Goal: Task Accomplishment & Management: Use online tool/utility

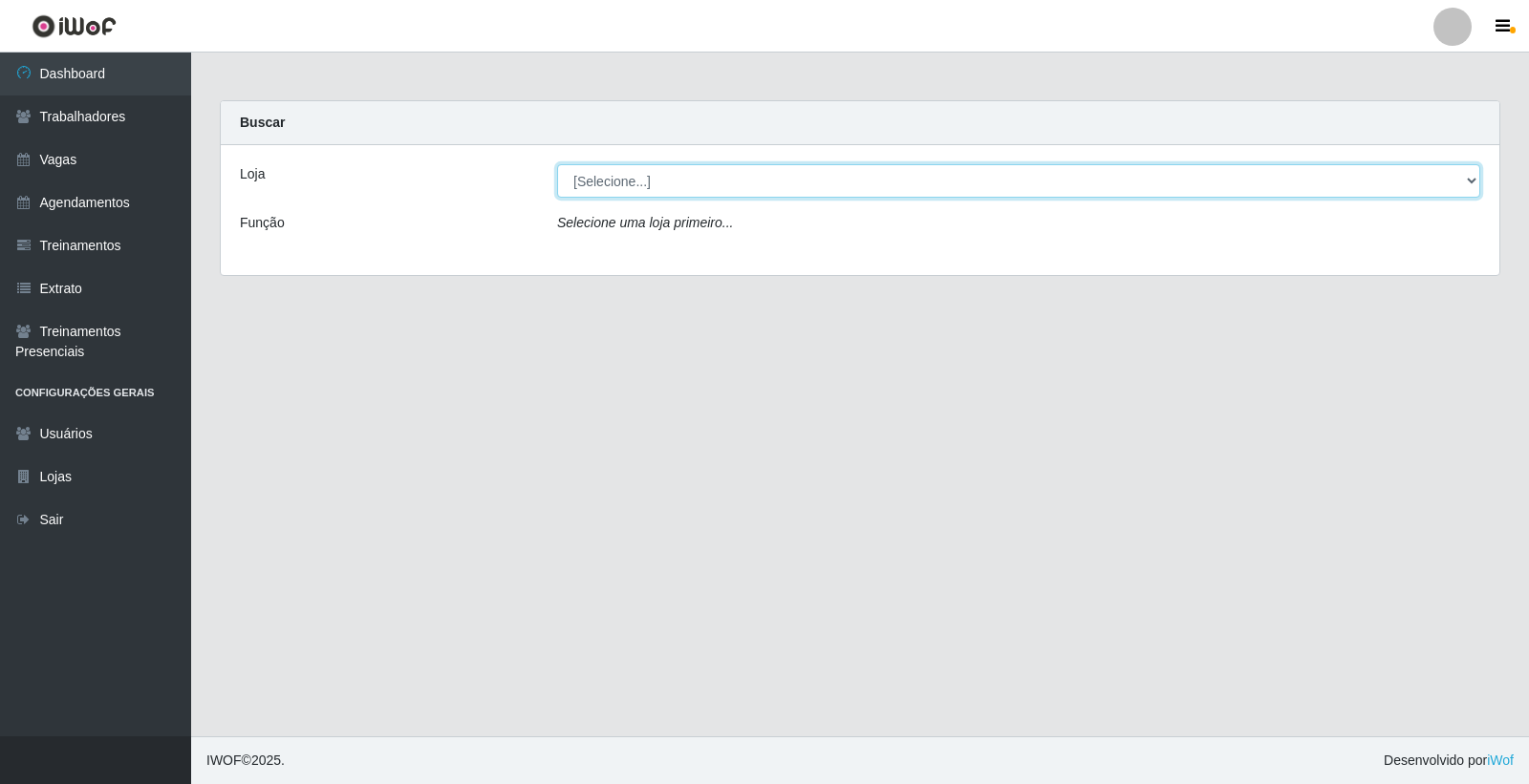
click at [593, 189] on select "[Selecione...] Leite Clan - [GEOGRAPHIC_DATA]" at bounding box center [1018, 181] width 923 height 33
select select "452"
click at [557, 165] on select "[Selecione...] Leite Clan - [GEOGRAPHIC_DATA]" at bounding box center [1018, 181] width 923 height 33
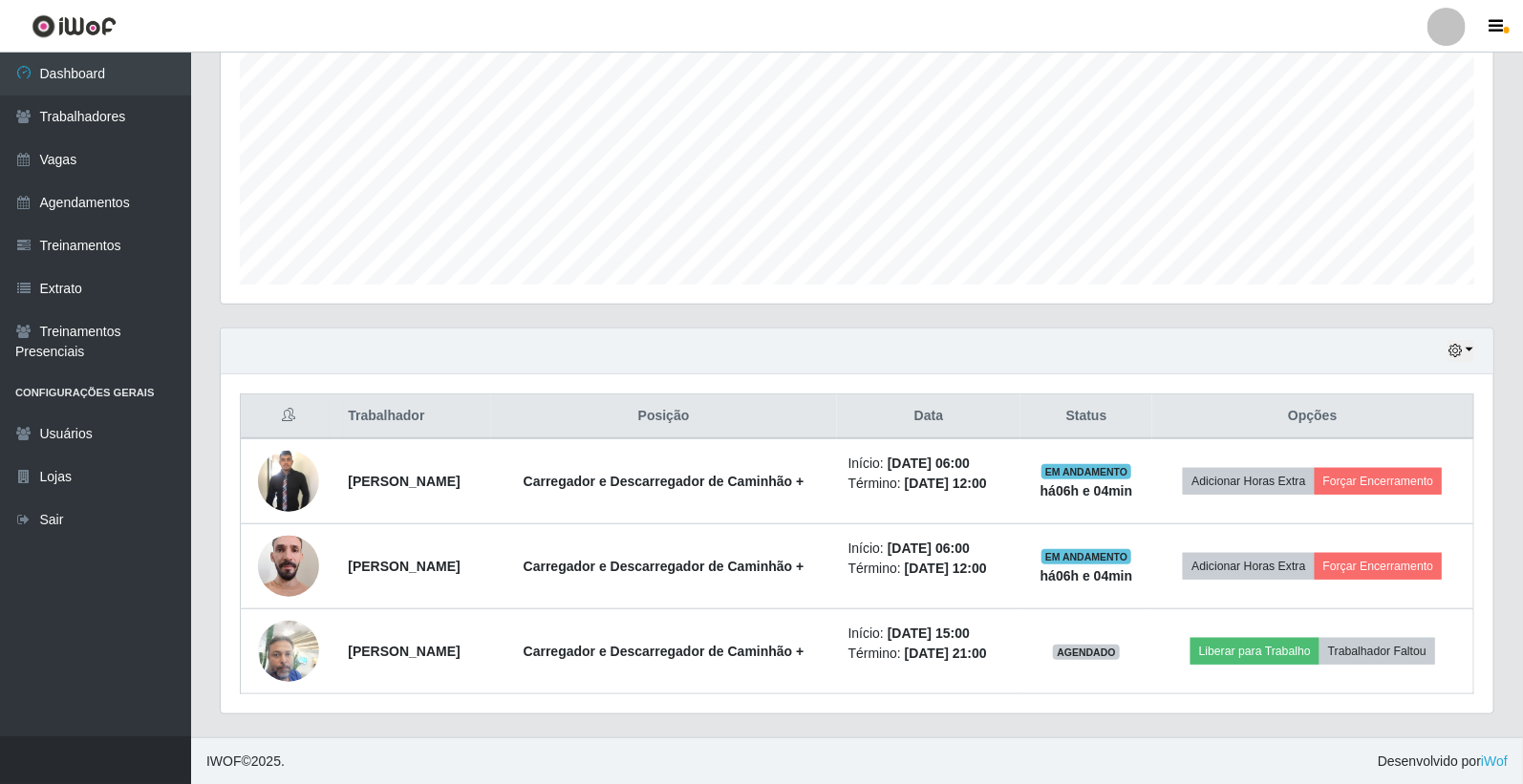
scroll to position [399, 0]
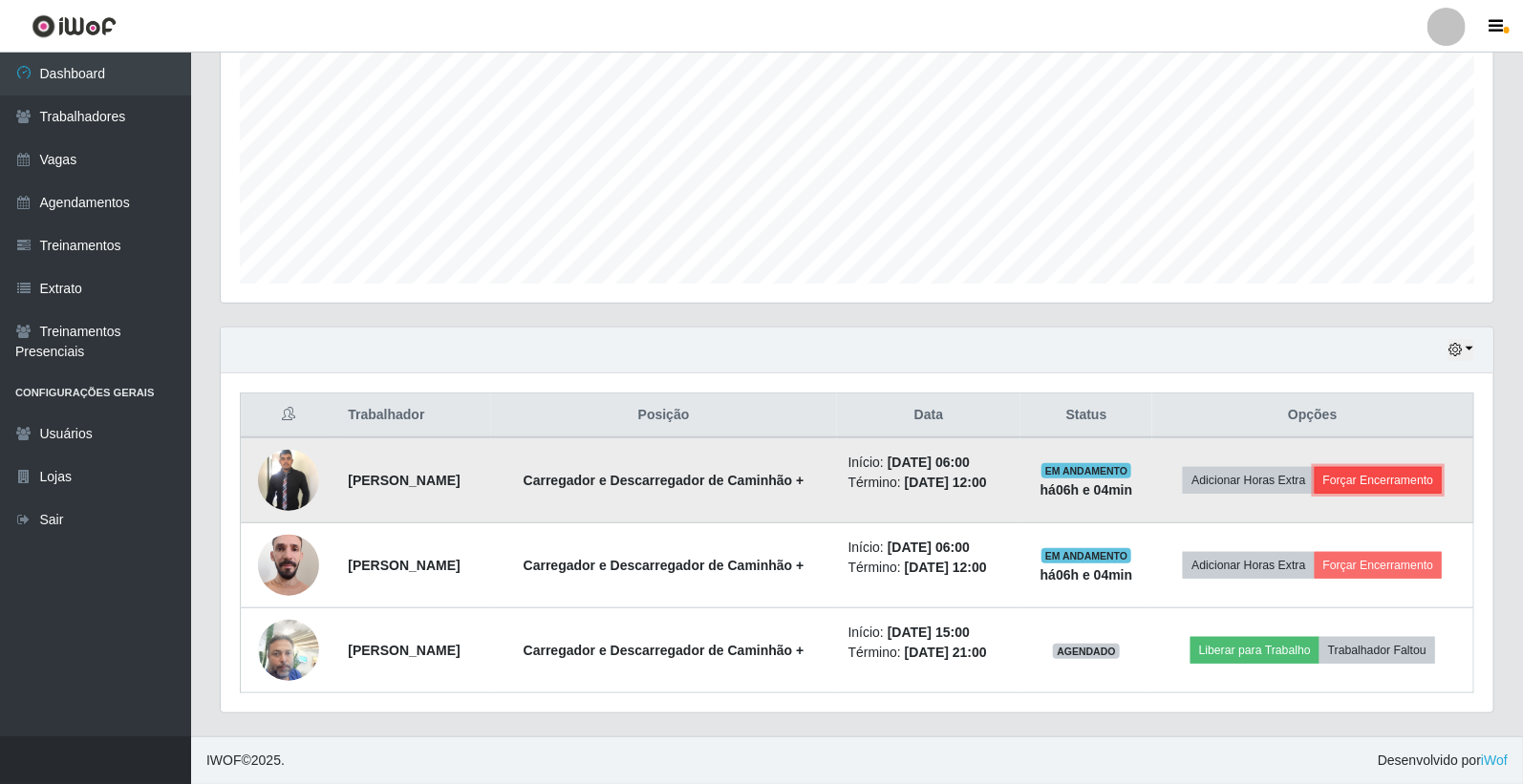
click at [1392, 475] on button "Forçar Encerramento" at bounding box center [1378, 479] width 128 height 26
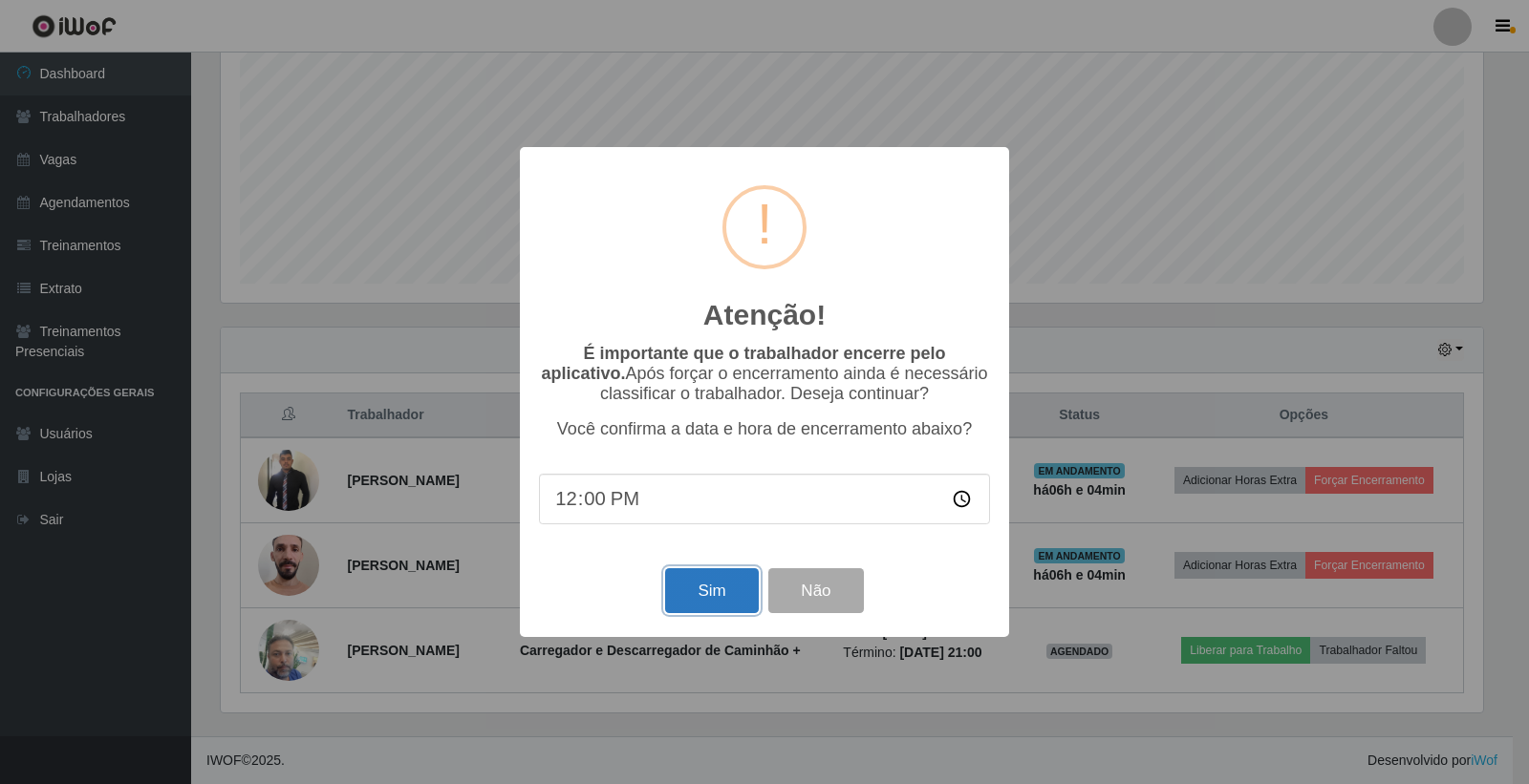
click at [722, 588] on button "Sim" at bounding box center [710, 590] width 93 height 45
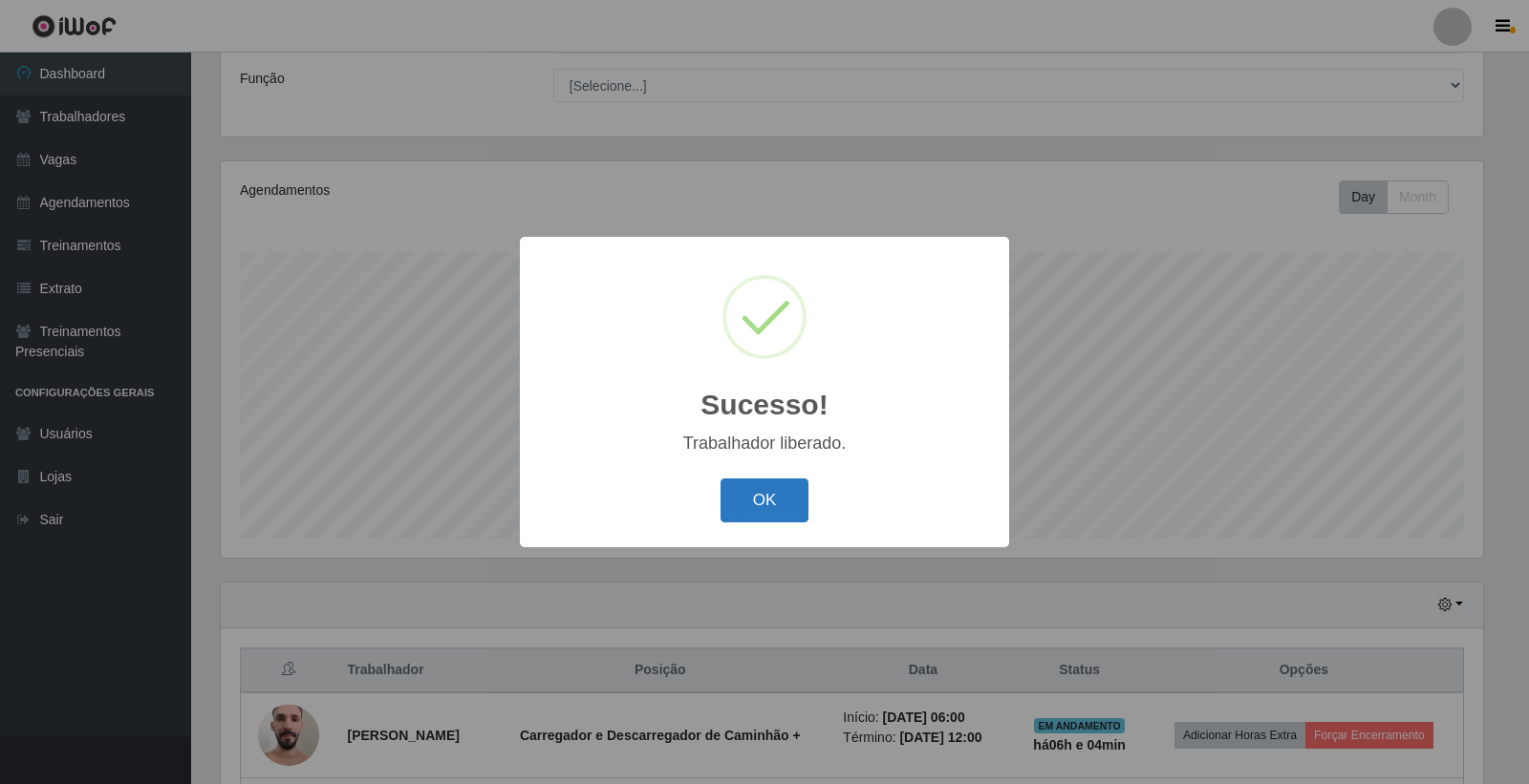
click at [757, 483] on button "OK" at bounding box center [764, 501] width 89 height 45
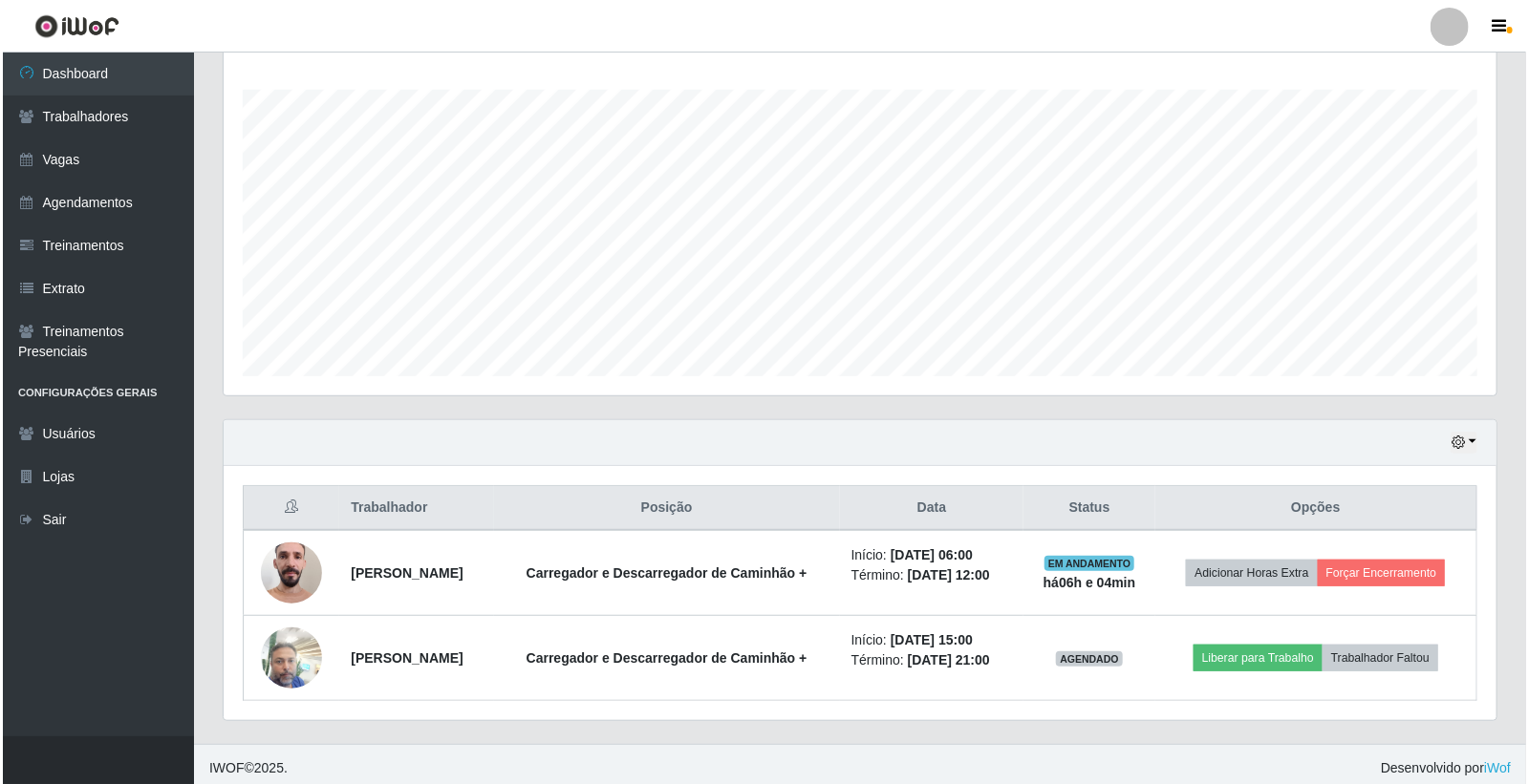
scroll to position [316, 0]
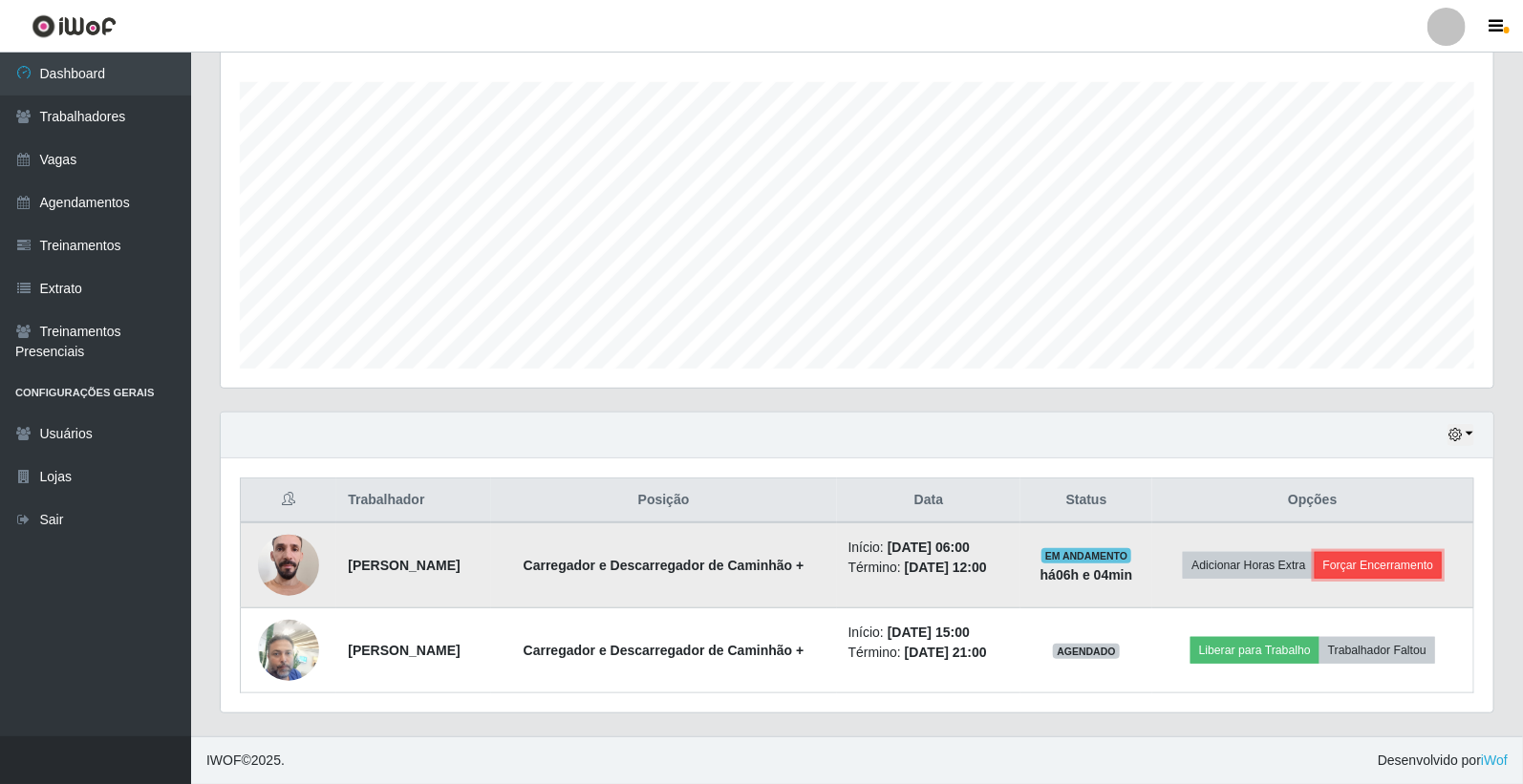
click at [1389, 561] on button "Forçar Encerramento" at bounding box center [1378, 565] width 128 height 26
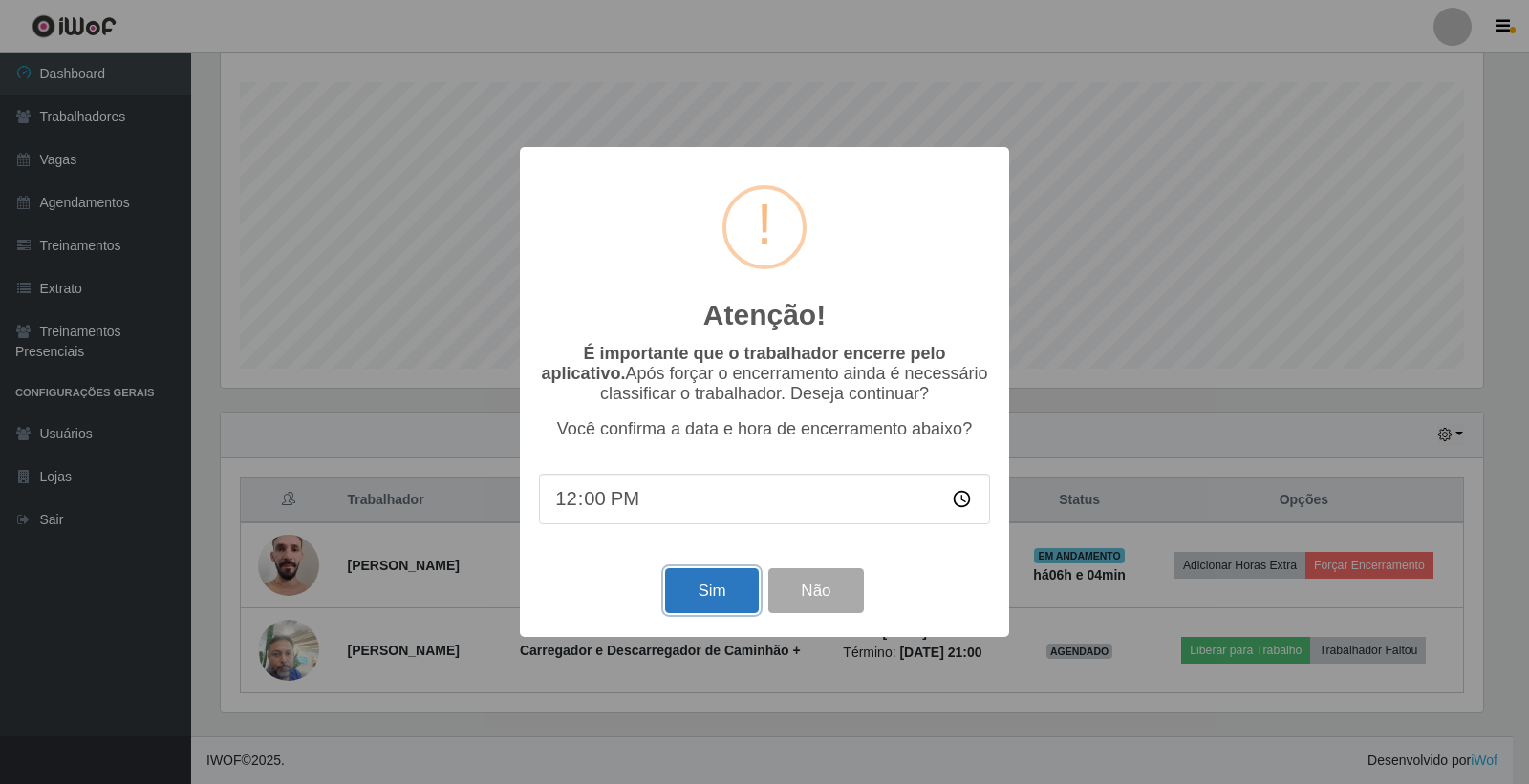
click at [706, 590] on button "Sim" at bounding box center [710, 590] width 93 height 45
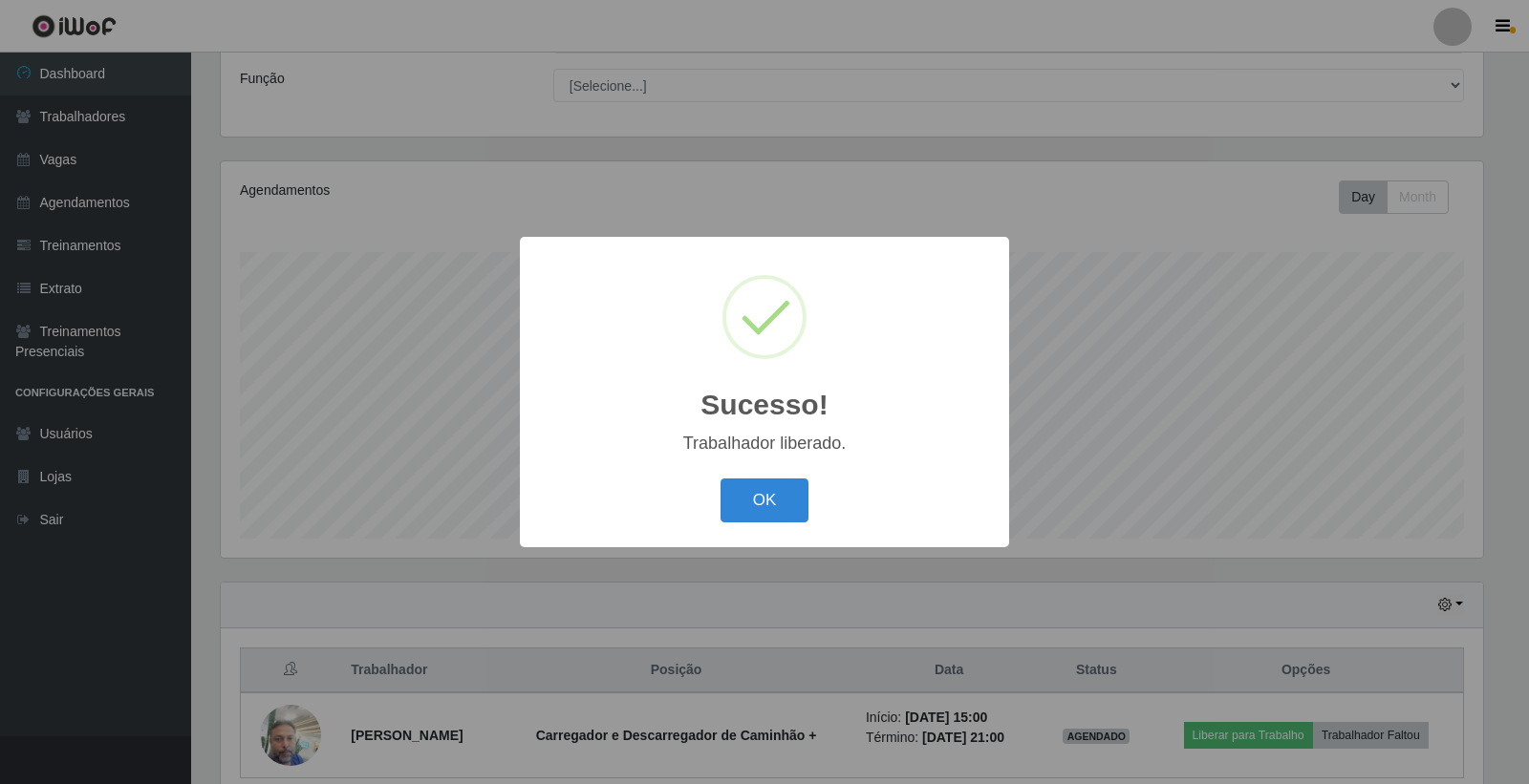
click at [720, 478] on button "OK" at bounding box center [764, 501] width 89 height 45
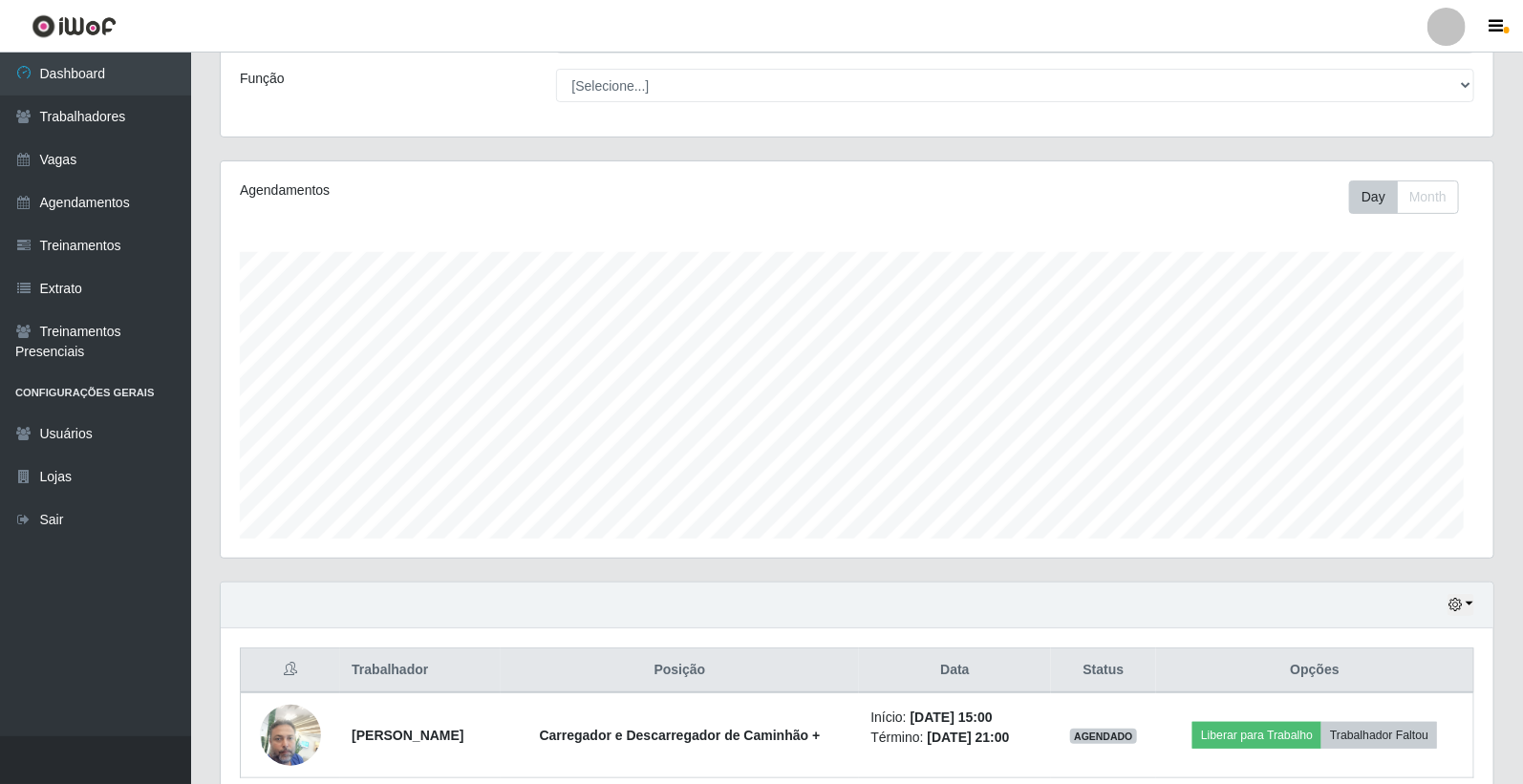
scroll to position [395, 1273]
